Goal: Task Accomplishment & Management: Use online tool/utility

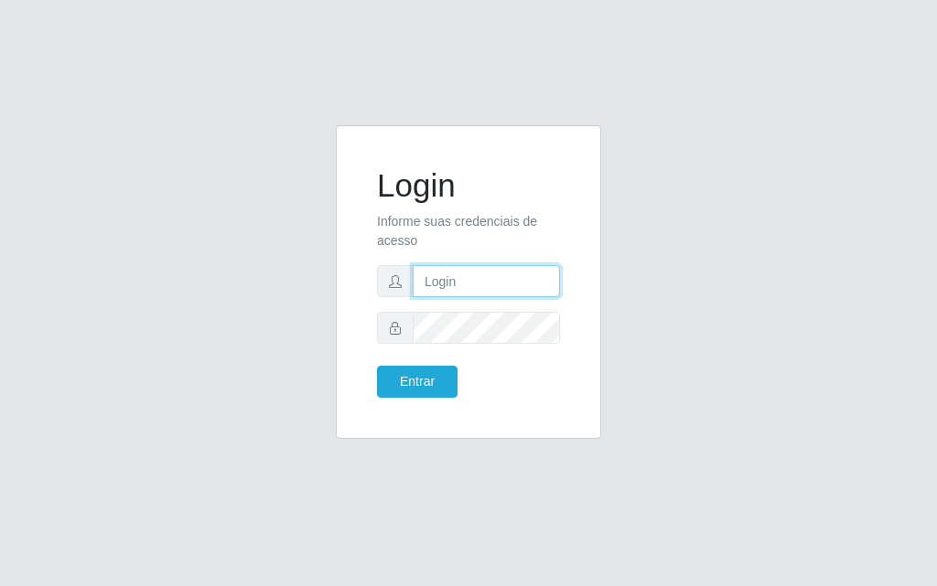
click at [507, 294] on input "text" at bounding box center [486, 281] width 147 height 32
type input "[PERSON_NAME]"
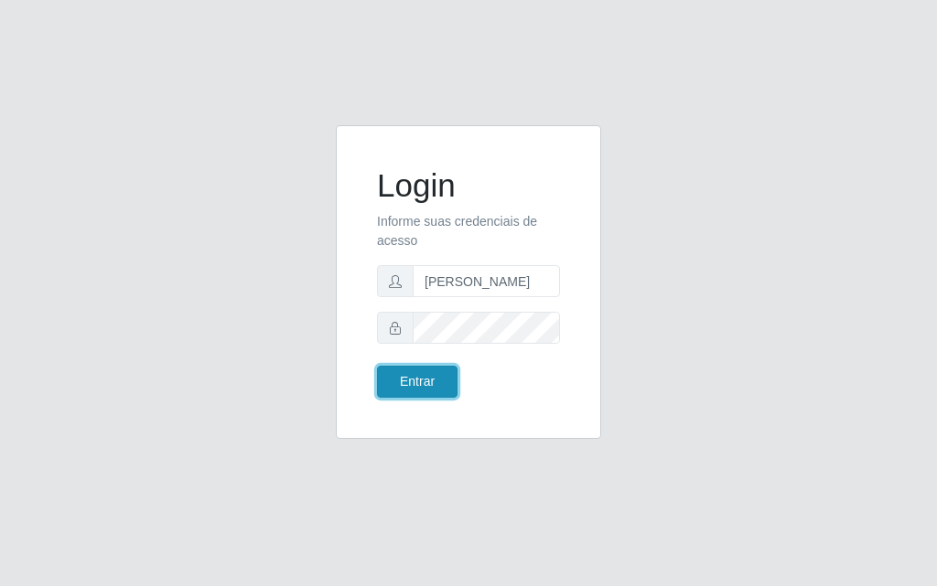
click at [393, 382] on button "Entrar" at bounding box center [417, 382] width 81 height 32
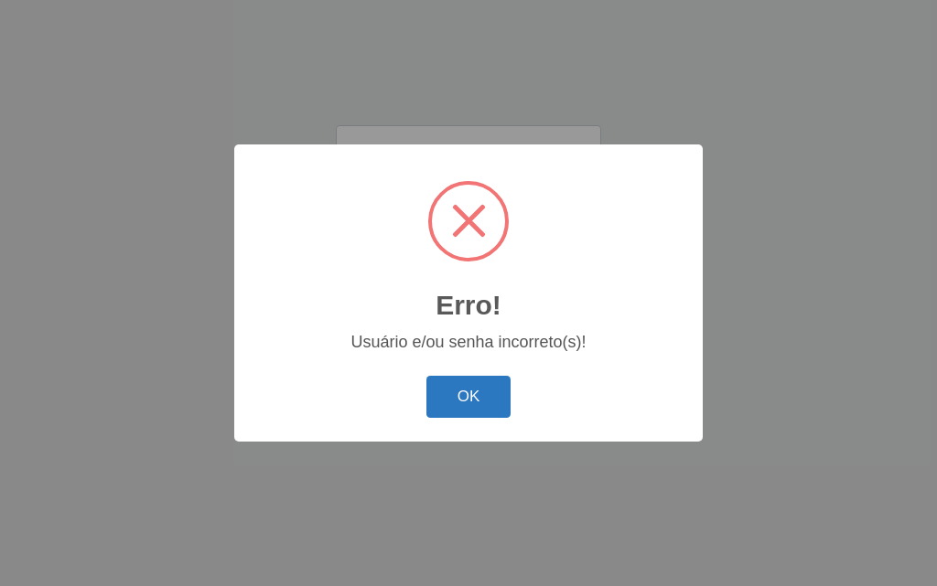
click at [476, 408] on button "OK" at bounding box center [468, 397] width 85 height 43
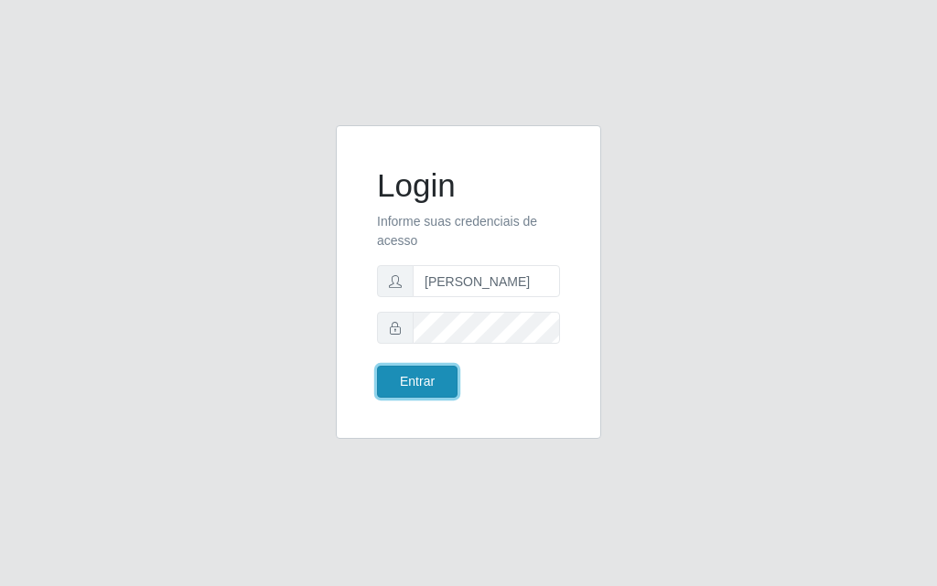
click at [417, 392] on button "Entrar" at bounding box center [417, 382] width 81 height 32
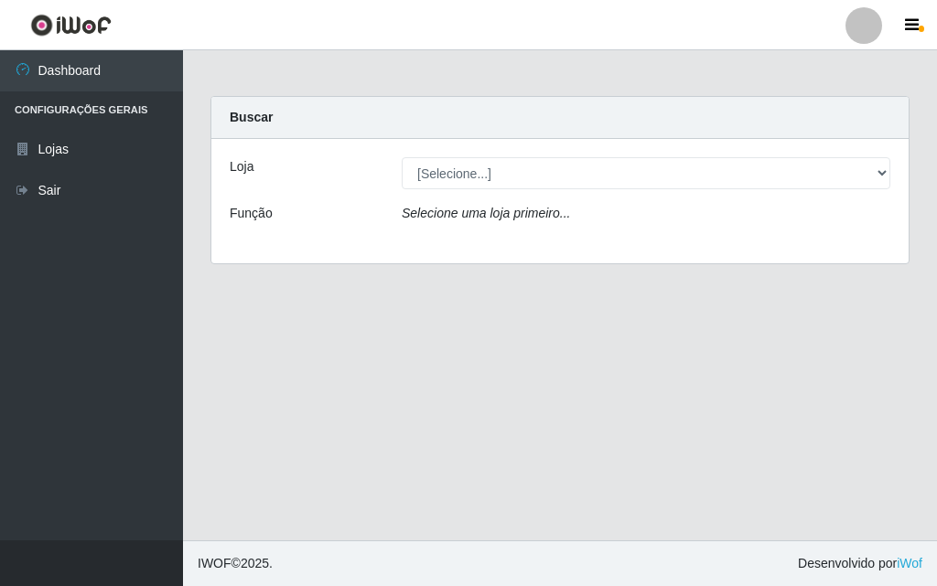
drag, startPoint x: 936, startPoint y: 166, endPoint x: 936, endPoint y: 277, distance: 111.6
click at [936, 328] on main "Carregando... Buscar Loja [Selecione...] Divino Fogão Função Selecione uma loja…" at bounding box center [560, 295] width 754 height 490
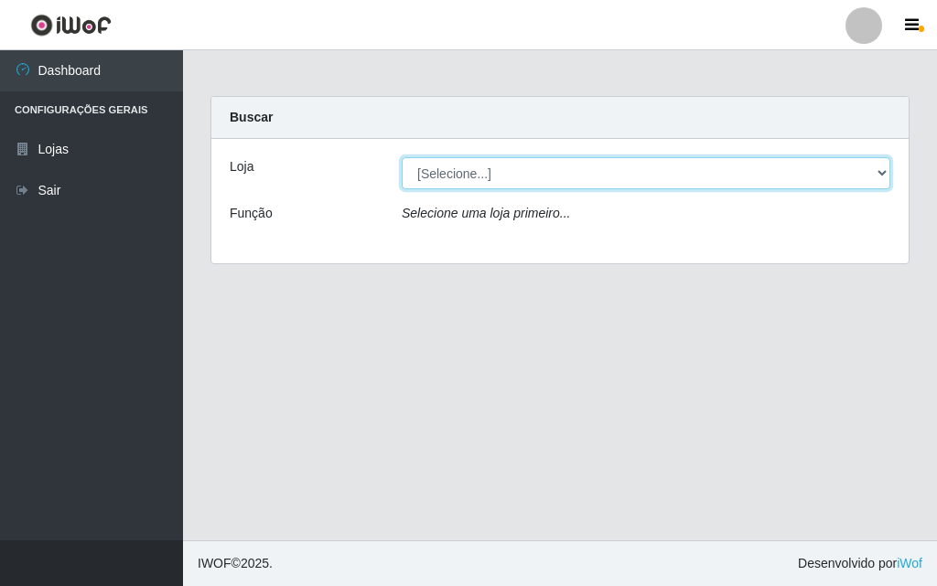
click at [871, 169] on select "[Selecione...] Divino Fogão" at bounding box center [646, 173] width 489 height 32
select select "499"
click at [402, 157] on select "[Selecione...] Divino Fogão" at bounding box center [646, 173] width 489 height 32
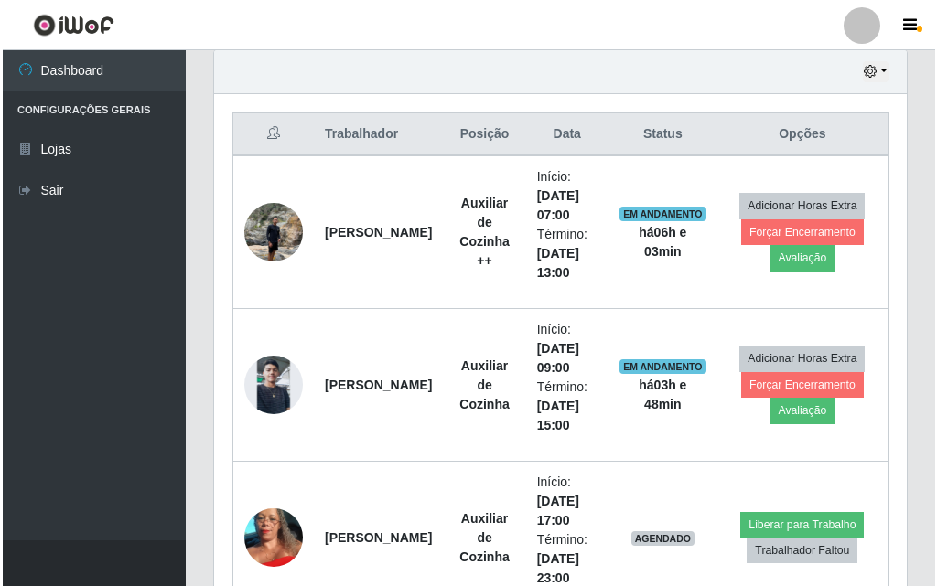
scroll to position [650, 0]
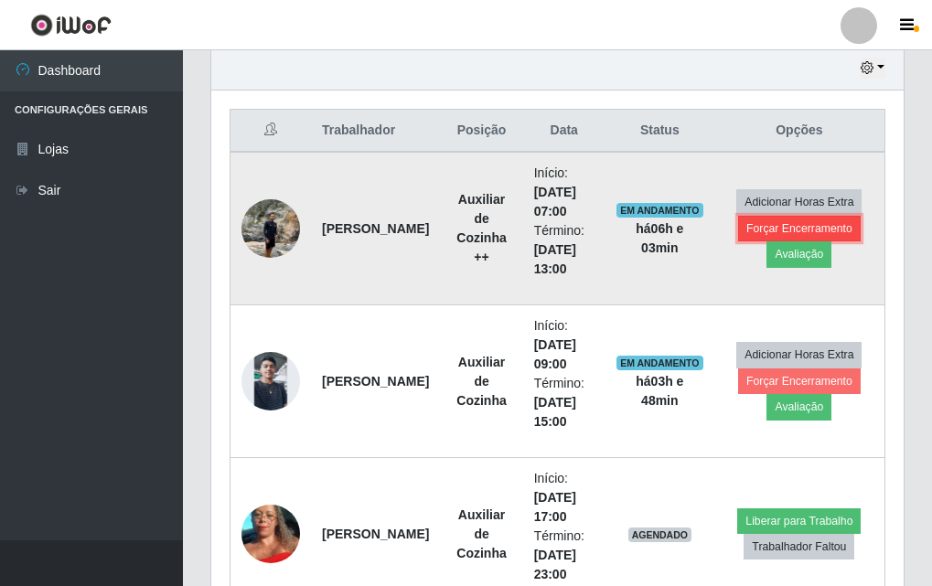
click at [774, 232] on button "Forçar Encerramento" at bounding box center [799, 229] width 123 height 26
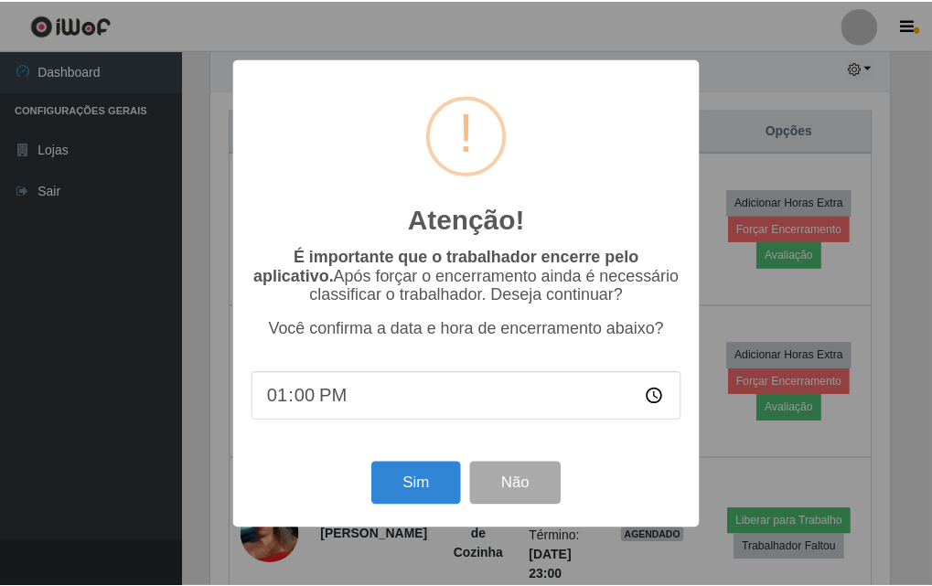
scroll to position [380, 683]
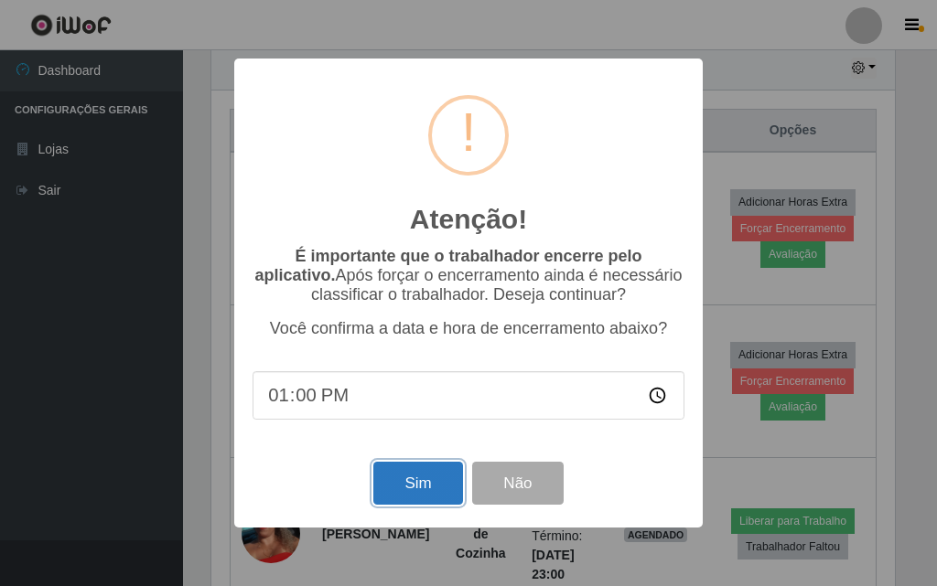
click at [414, 489] on button "Sim" at bounding box center [417, 483] width 89 height 43
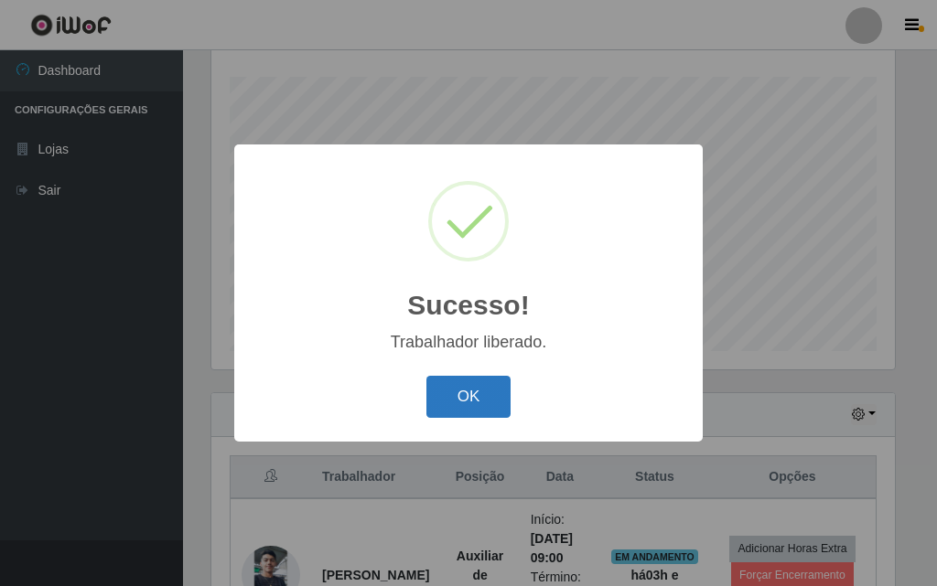
click at [471, 393] on button "OK" at bounding box center [468, 397] width 85 height 43
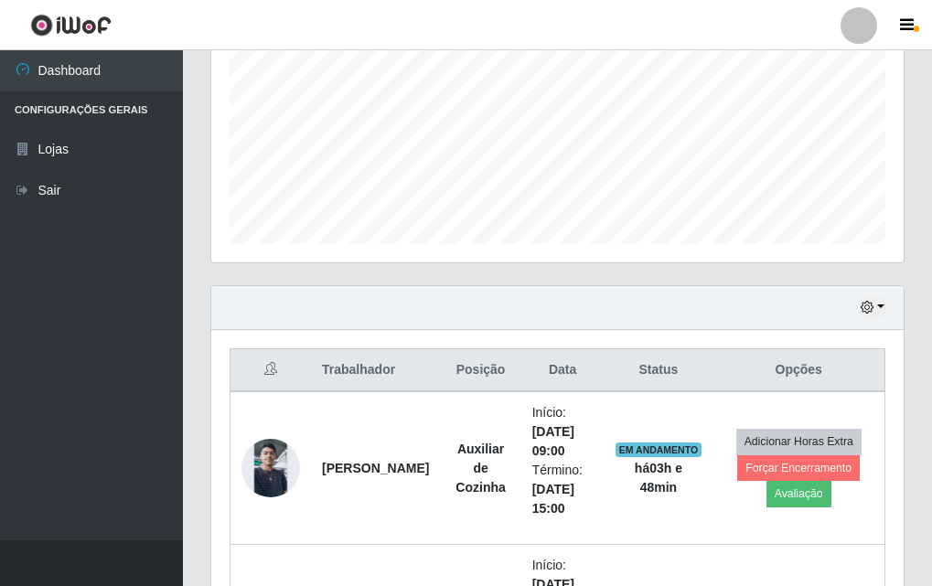
scroll to position [304, 0]
